Goal: Task Accomplishment & Management: Complete application form

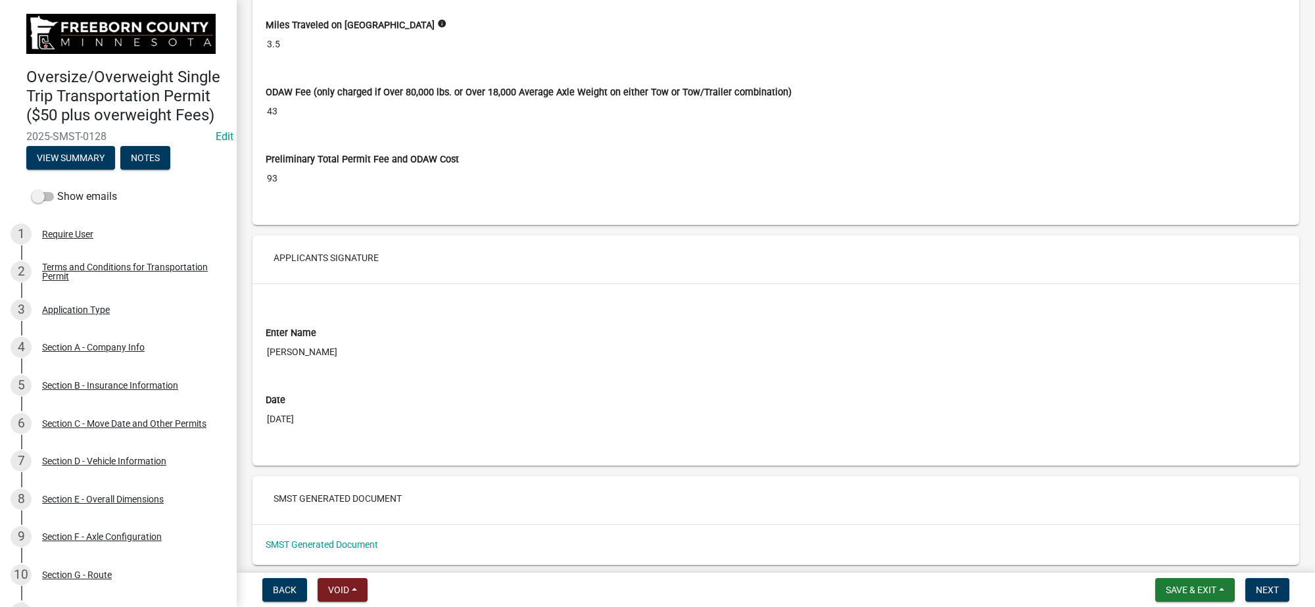
scroll to position [5610, 0]
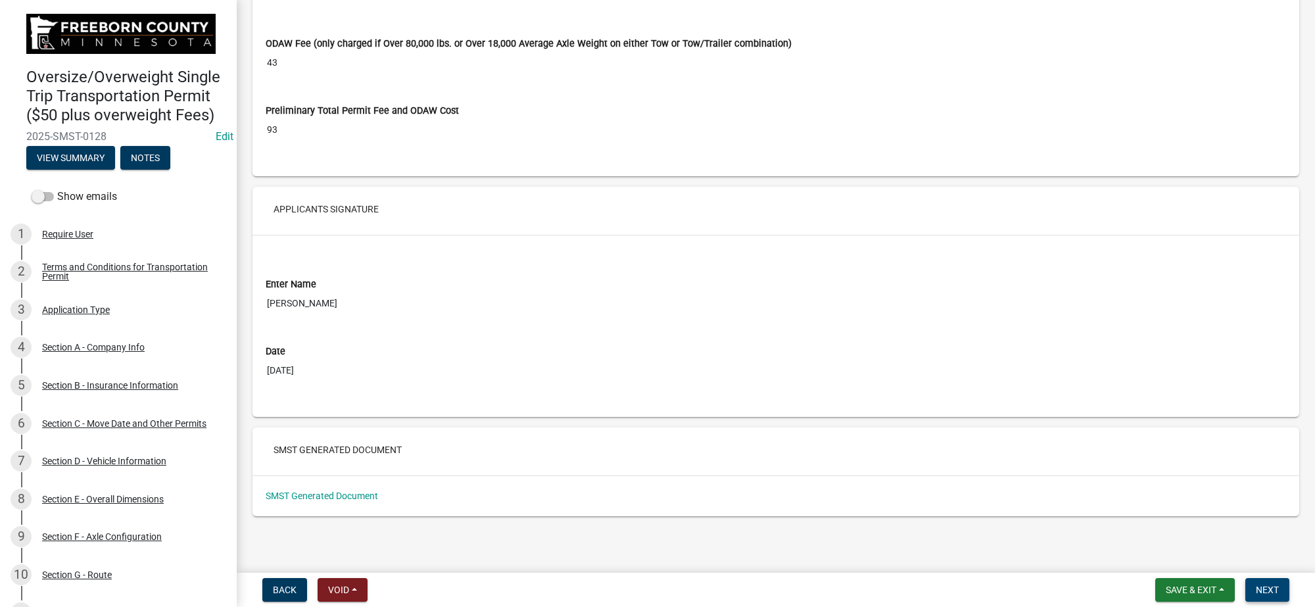
click at [1276, 583] on button "Next" at bounding box center [1268, 590] width 44 height 24
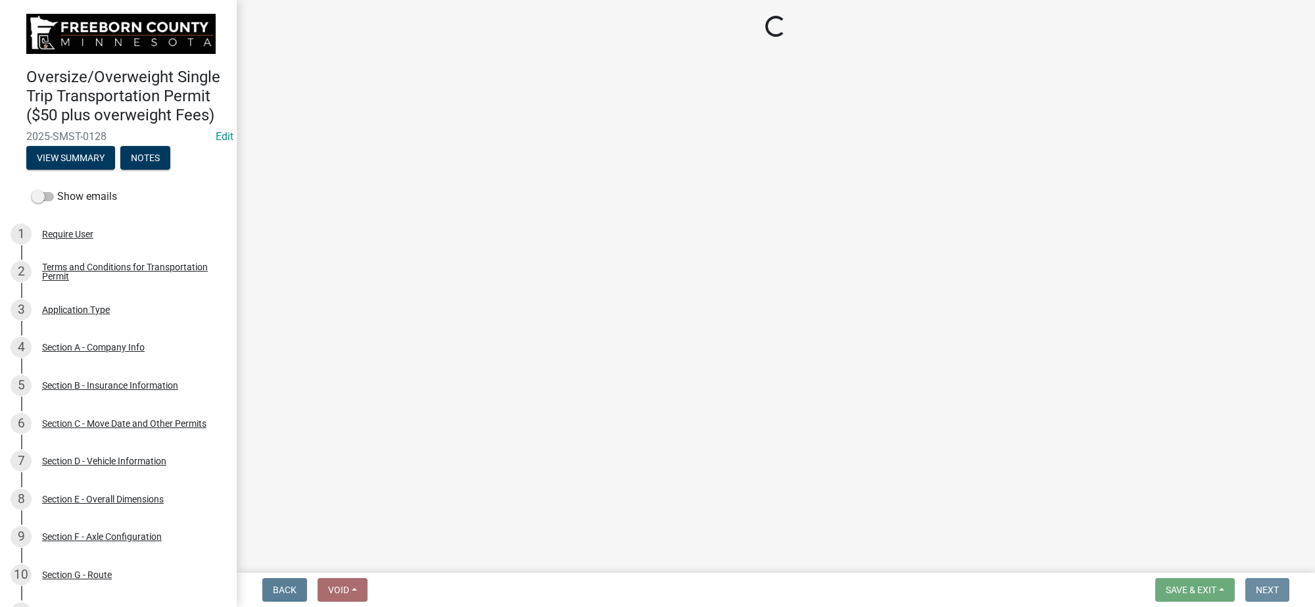
scroll to position [0, 0]
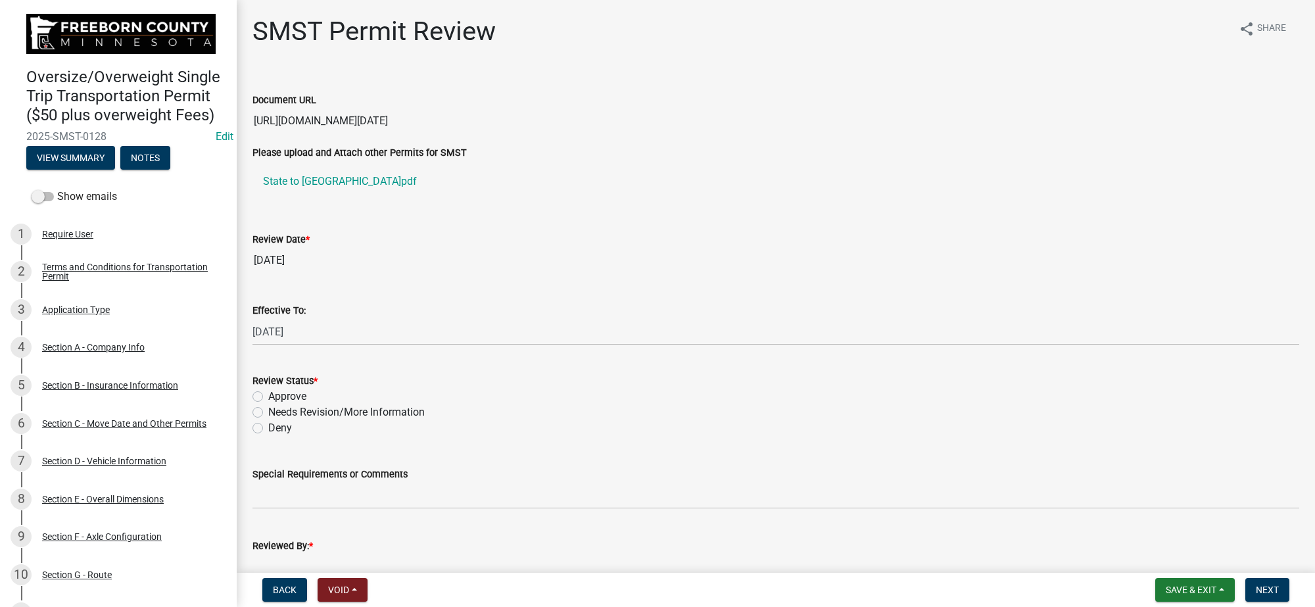
click at [294, 395] on label "Approve" at bounding box center [287, 397] width 38 height 16
click at [277, 395] on input "Approve" at bounding box center [272, 393] width 9 height 9
radio input "true"
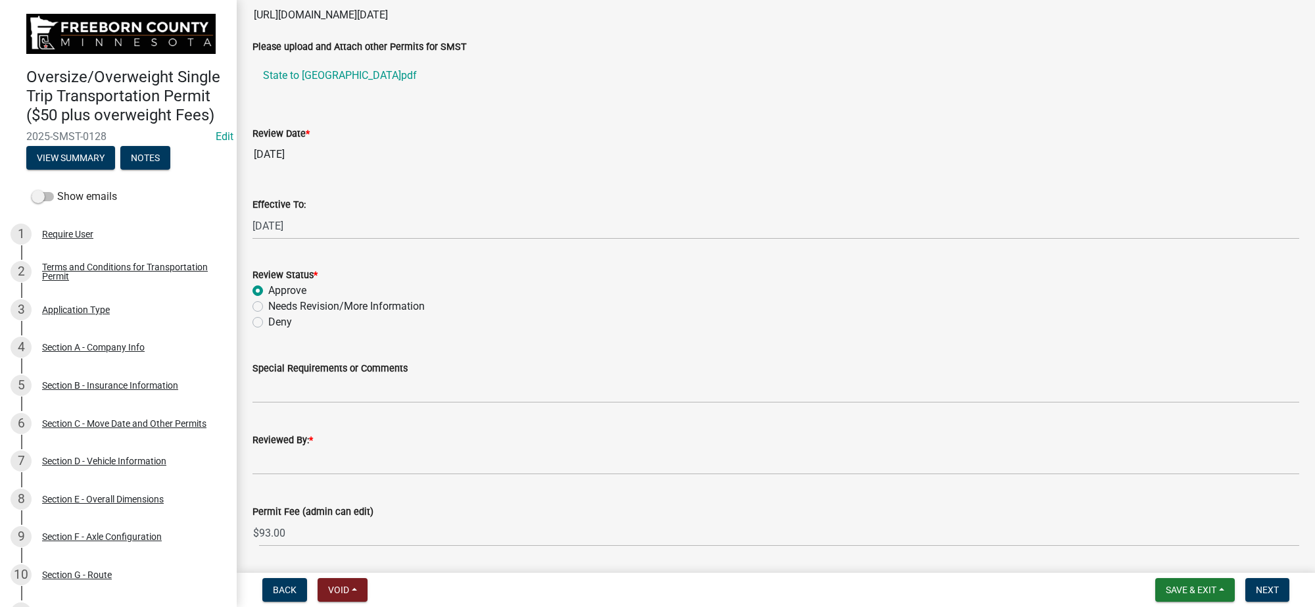
scroll to position [148, 0]
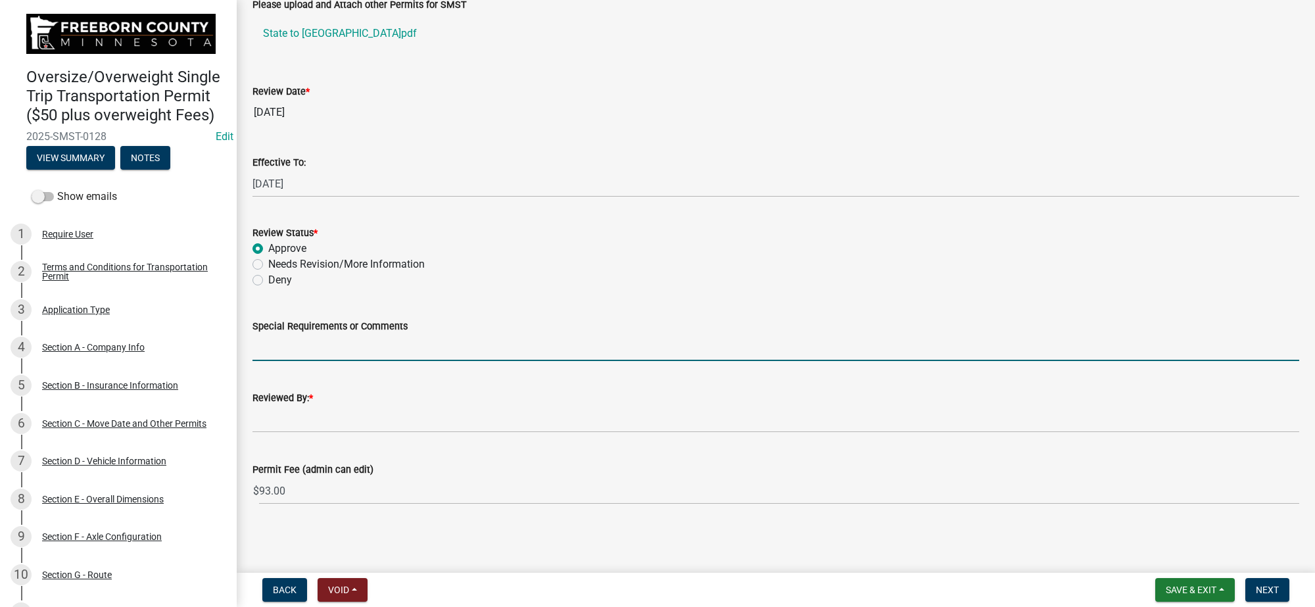
click at [366, 343] on input "Special Requirements or Comments" at bounding box center [776, 347] width 1047 height 27
type input "changed route - north on 810th ave (26) and west on 235th st (23) South on 790 …"
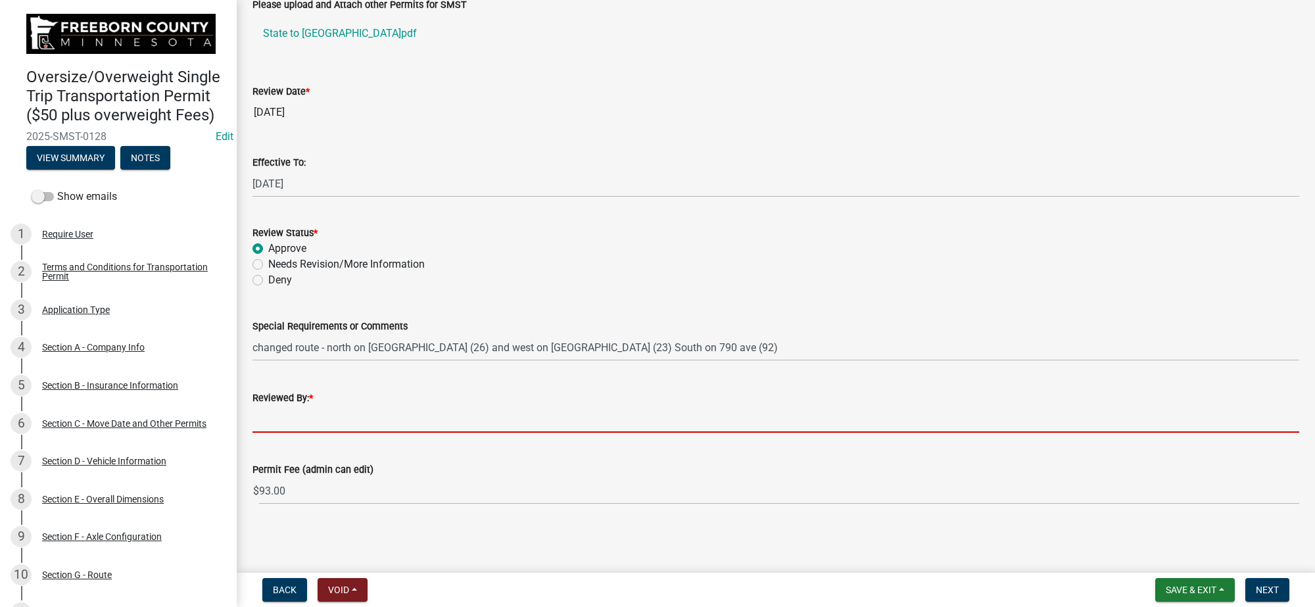
click at [374, 408] on input "Reviewed By: *" at bounding box center [776, 419] width 1047 height 27
type input "Kyle Njos"
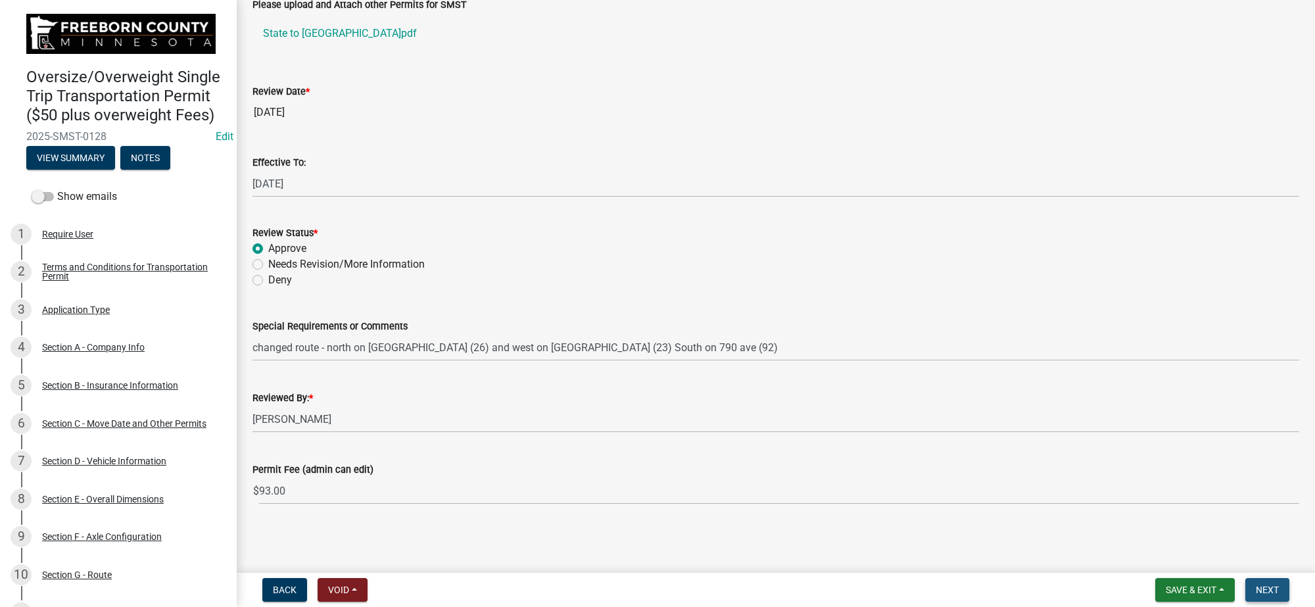
click at [1261, 590] on span "Next" at bounding box center [1267, 590] width 23 height 11
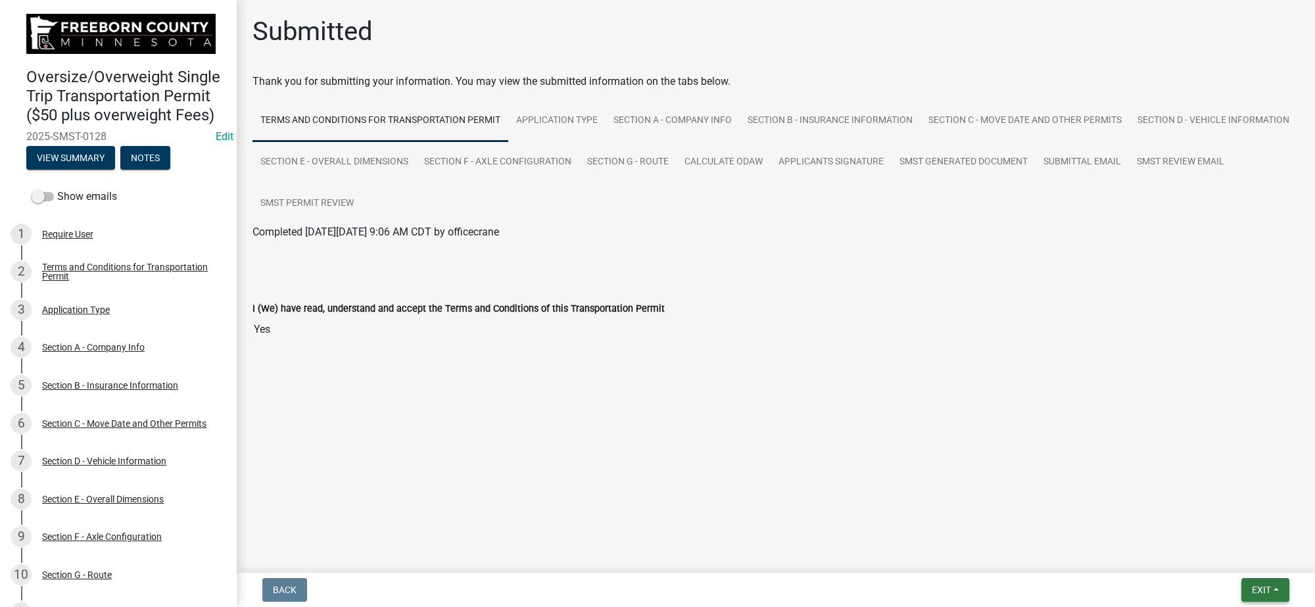
click at [1260, 585] on span "Exit" at bounding box center [1261, 590] width 19 height 11
click at [1233, 556] on button "Save & Exit" at bounding box center [1236, 557] width 105 height 32
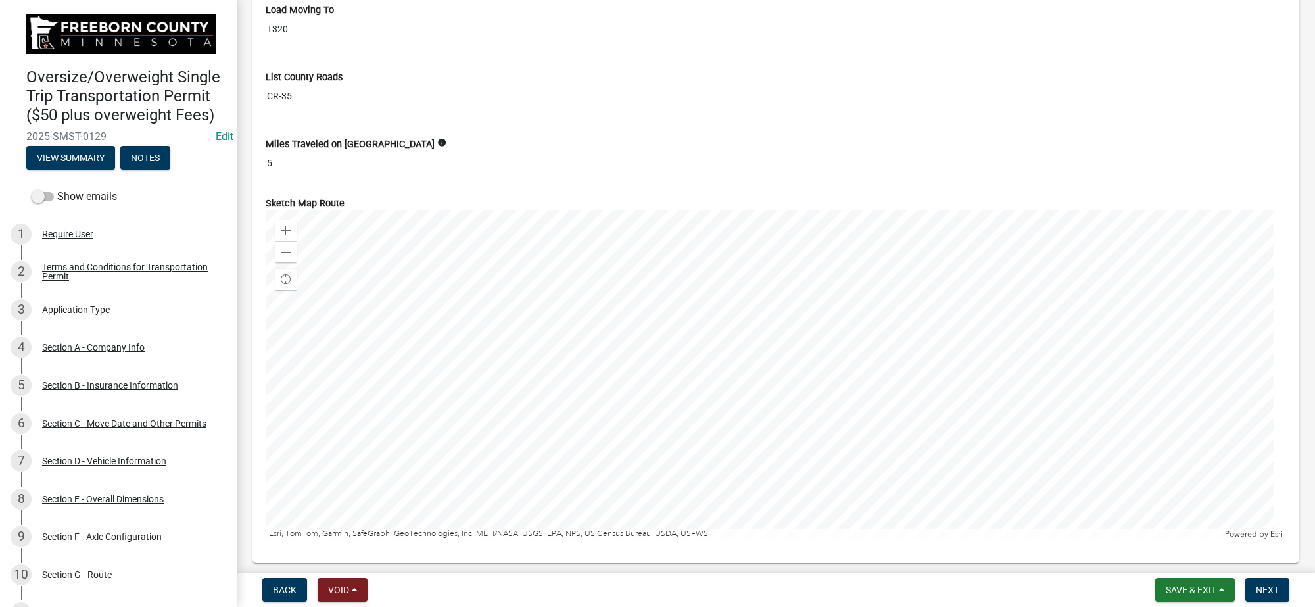
scroll to position [4439, 0]
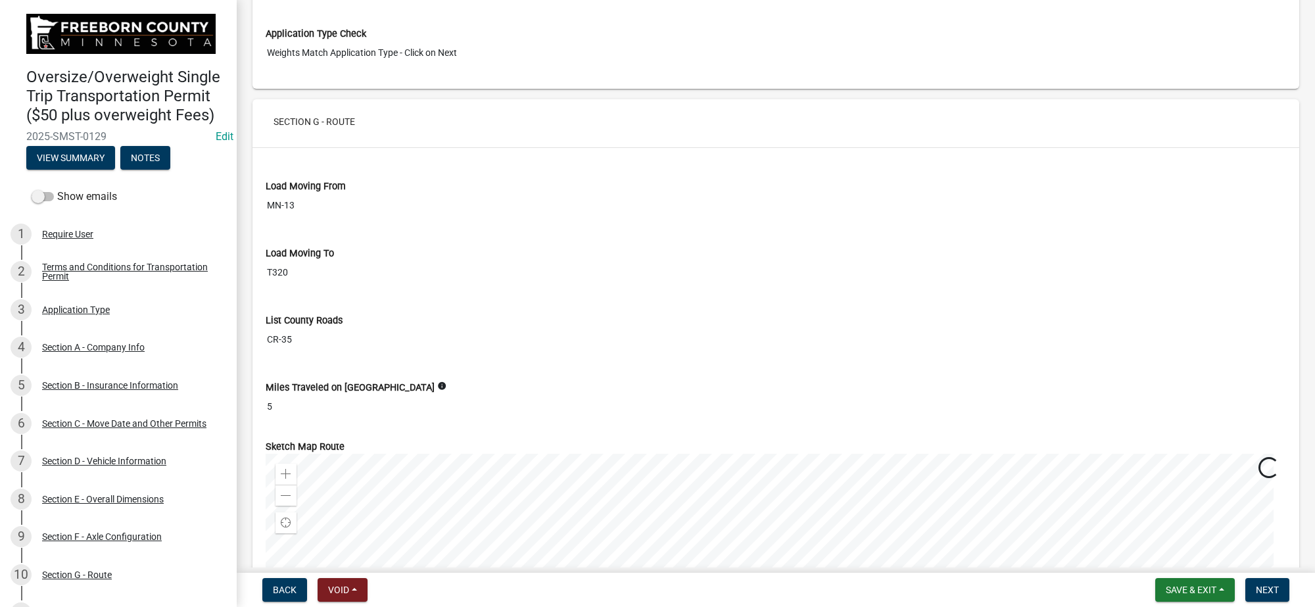
scroll to position [4686, 0]
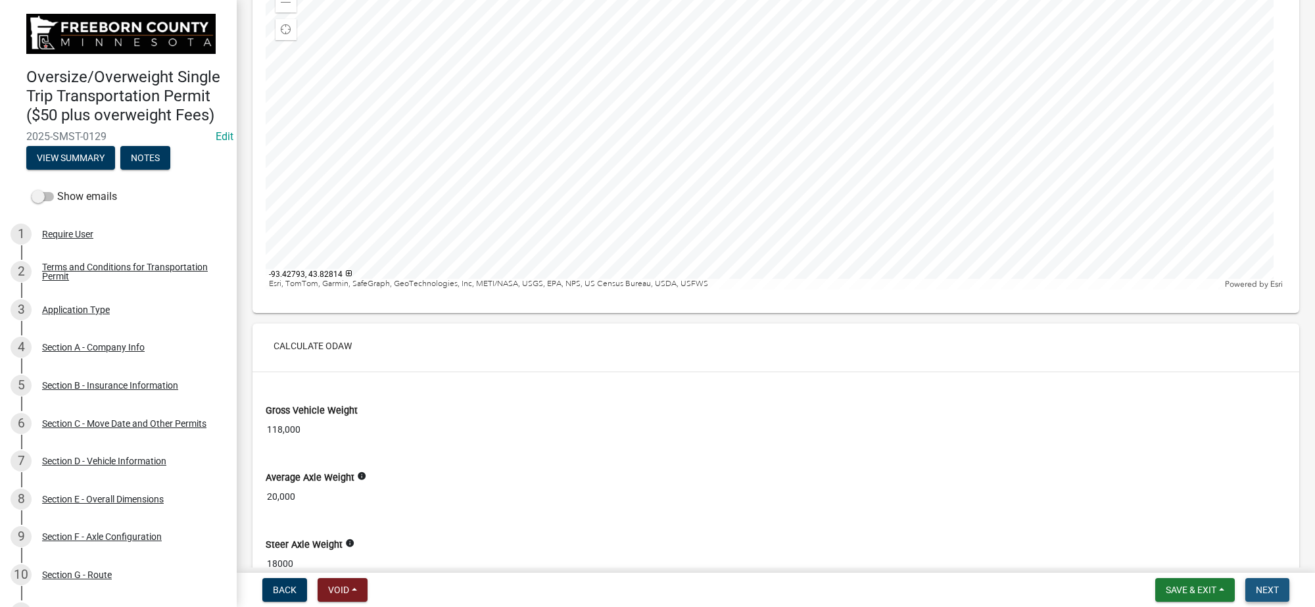
click at [1279, 584] on button "Next" at bounding box center [1268, 590] width 44 height 24
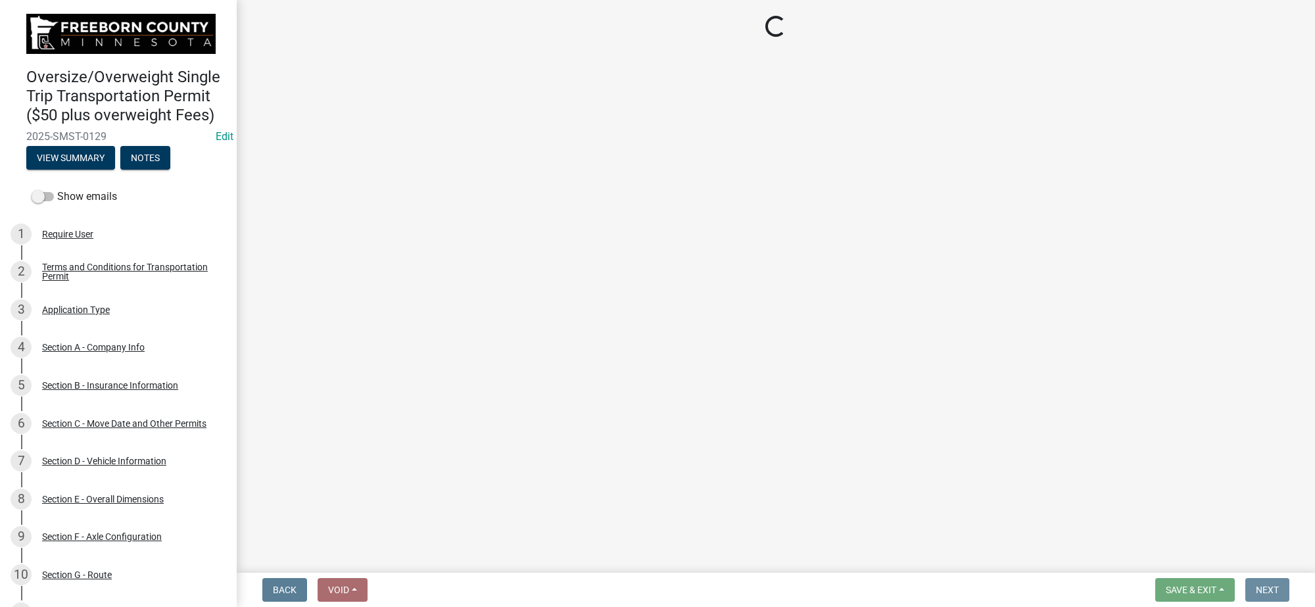
scroll to position [0, 0]
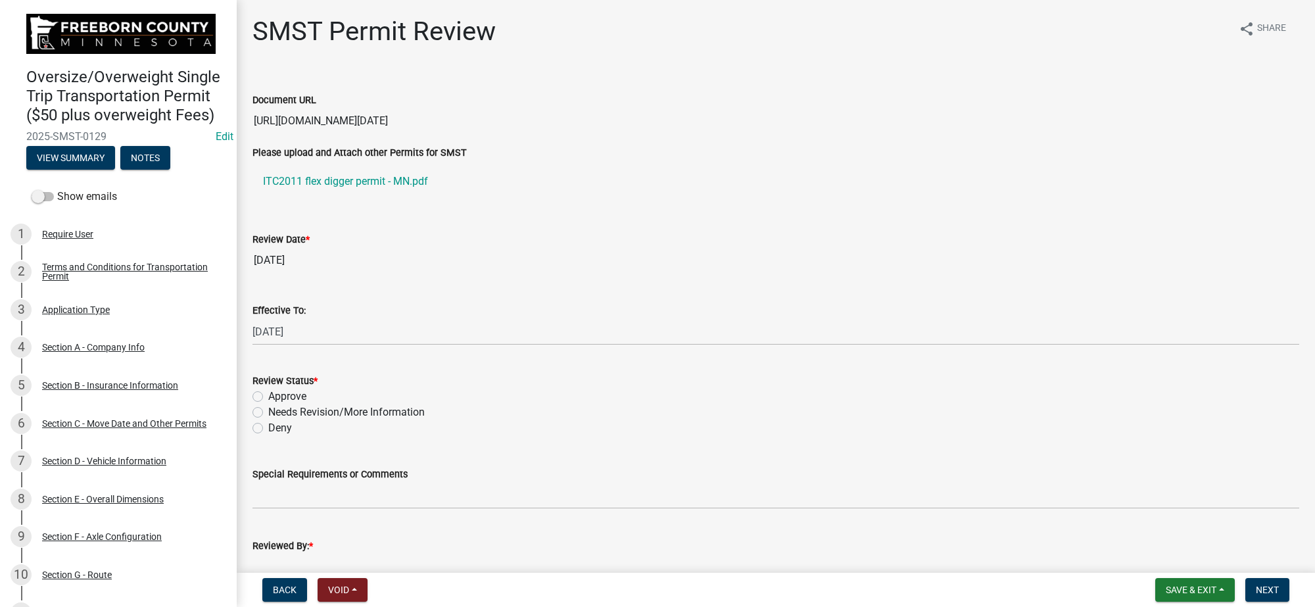
click at [301, 392] on label "Approve" at bounding box center [287, 397] width 38 height 16
click at [277, 392] on input "Approve" at bounding box center [272, 393] width 9 height 9
radio input "true"
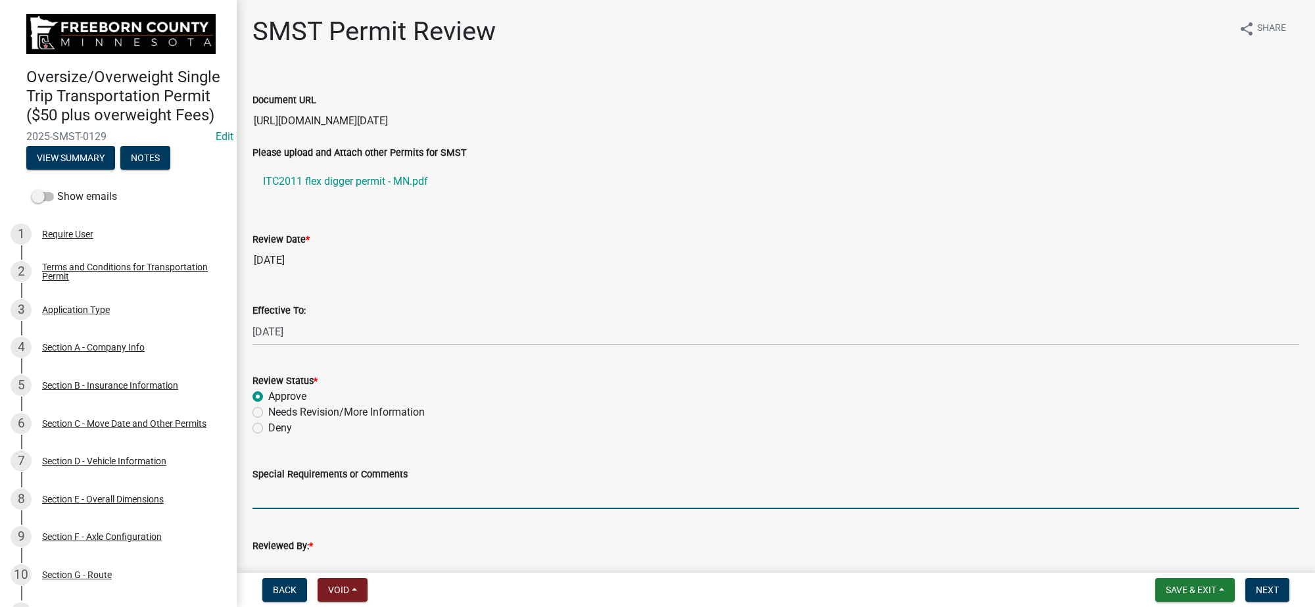
click at [370, 485] on input "Special Requirements or Comments" at bounding box center [776, 495] width 1047 height 27
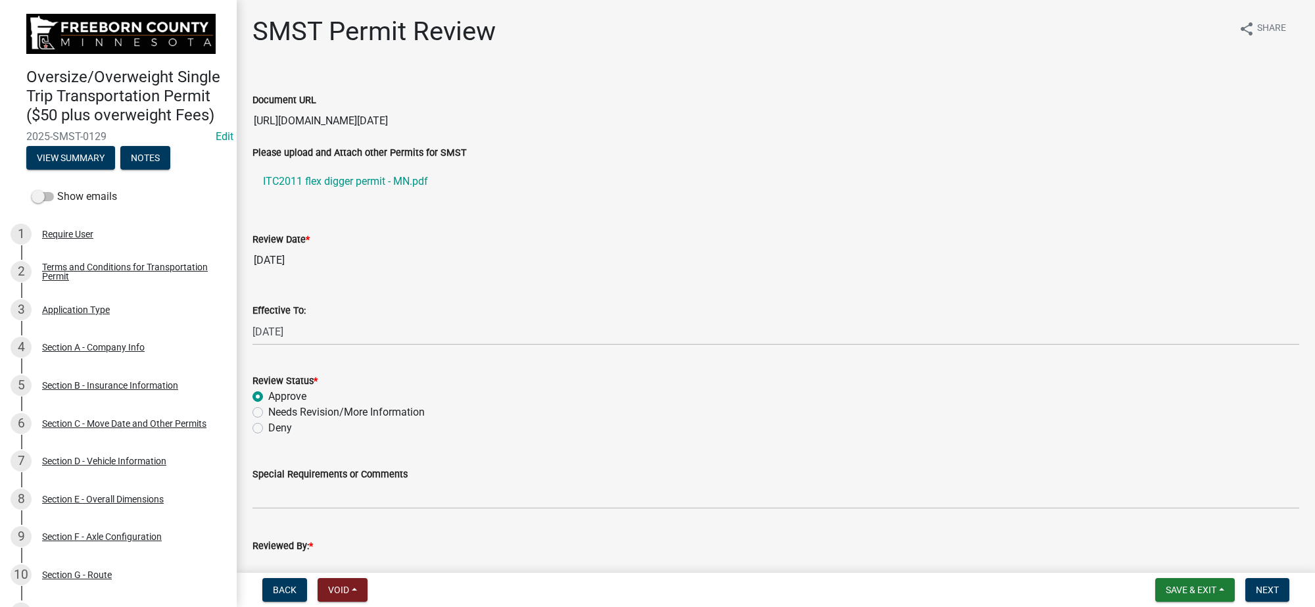
click at [523, 538] on div "Reviewed By: *" at bounding box center [776, 546] width 1047 height 16
click at [506, 547] on div "Reviewed By: *" at bounding box center [776, 546] width 1047 height 16
click at [471, 561] on input "Reviewed By: *" at bounding box center [776, 567] width 1047 height 27
type input "Kyle Njos"
click at [1265, 587] on span "Next" at bounding box center [1267, 590] width 23 height 11
